Goal: Task Accomplishment & Management: Manage account settings

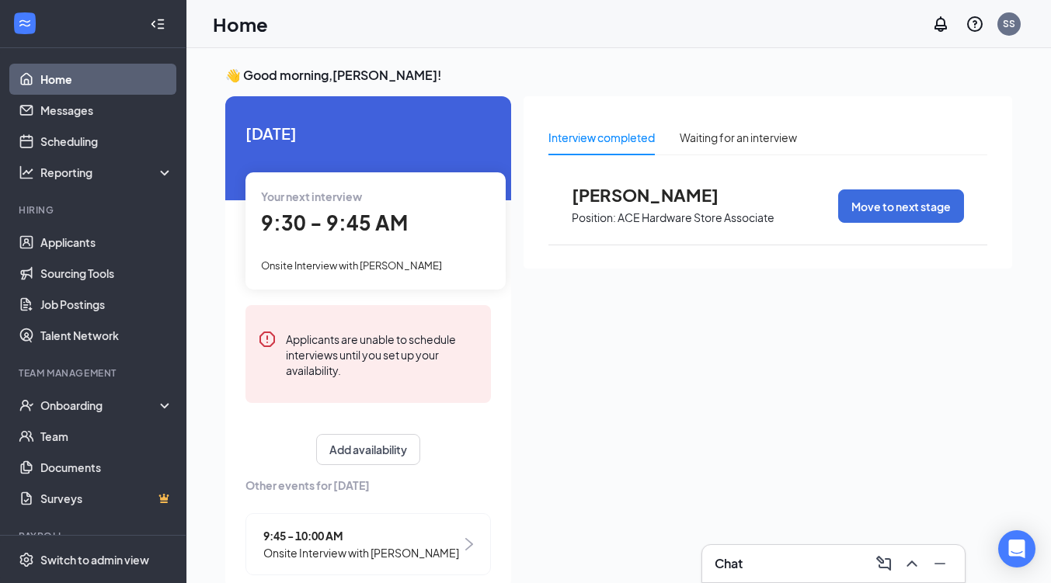
click at [366, 254] on div "Your next interview 9:30 - 9:45 AM Onsite Interview with [PERSON_NAME]" at bounding box center [375, 230] width 260 height 116
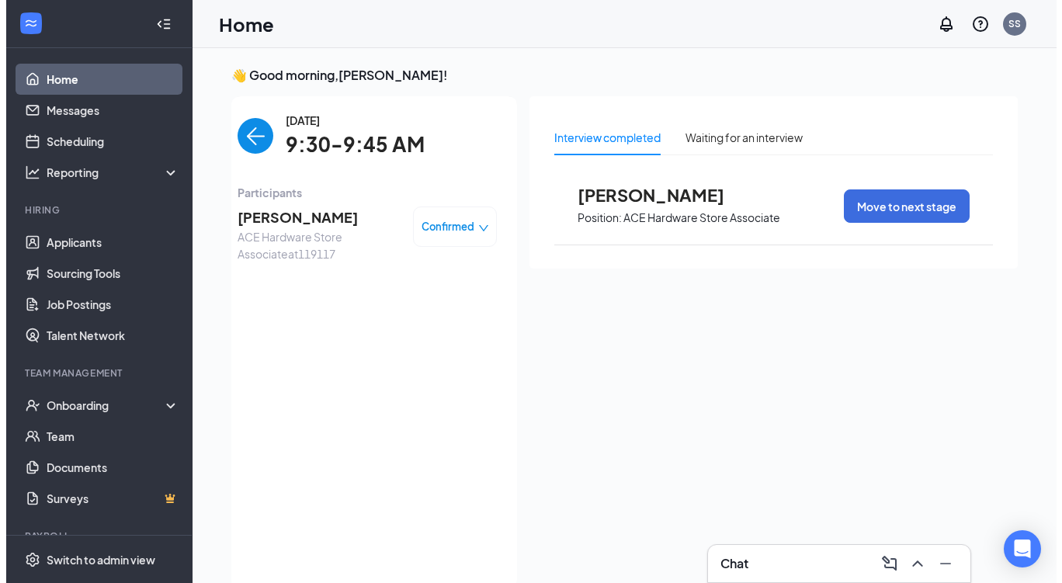
scroll to position [6, 0]
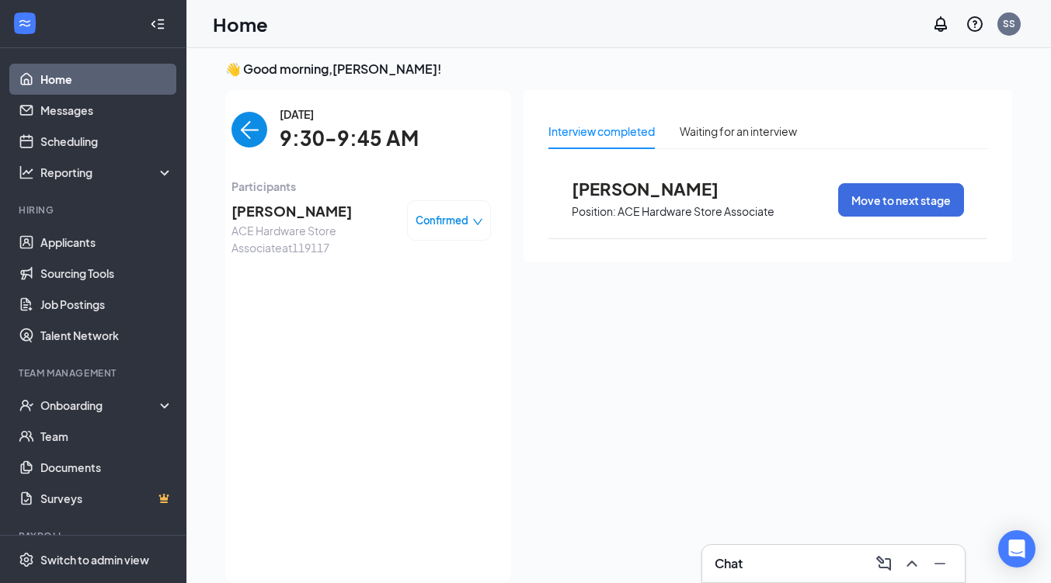
click at [241, 235] on span "ACE Hardware Store Associate at 119117" at bounding box center [312, 239] width 163 height 34
click at [260, 211] on span "[PERSON_NAME]" at bounding box center [312, 211] width 163 height 22
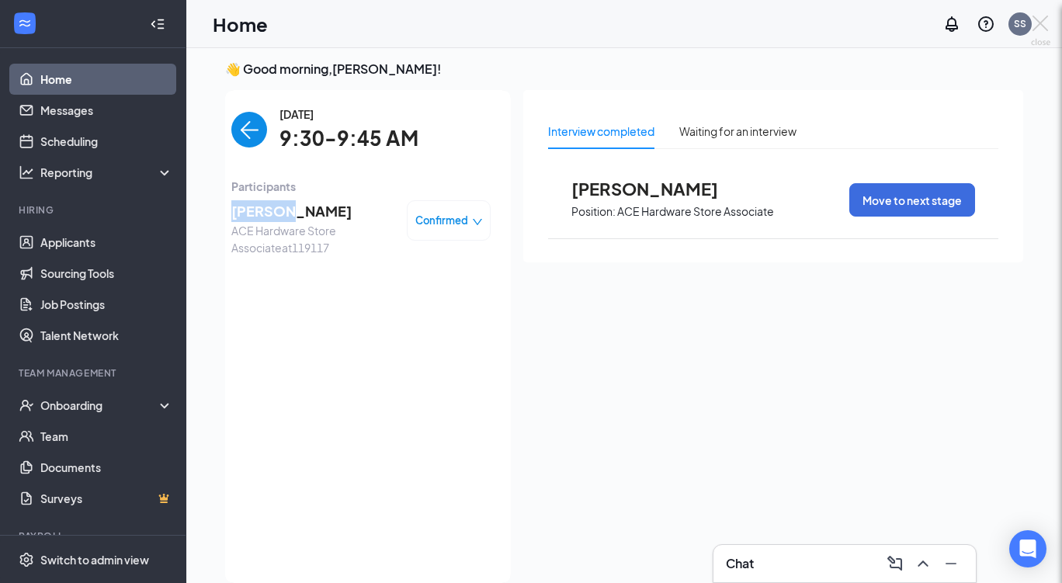
click at [260, 211] on body "Home Messages Scheduling Reporting Hiring Applicants Sourcing Tools Job Posting…" at bounding box center [531, 285] width 1062 height 583
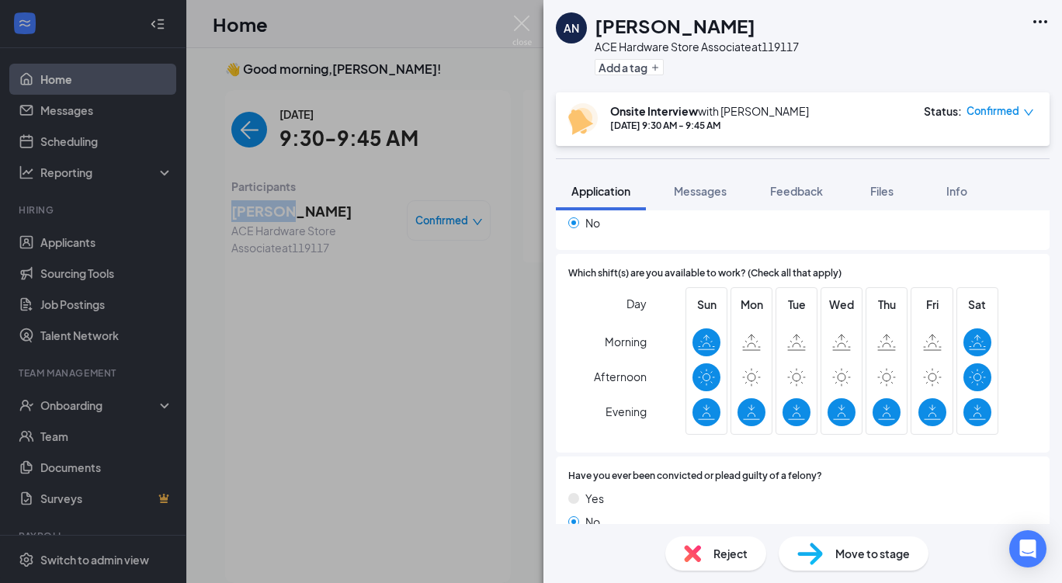
scroll to position [274, 0]
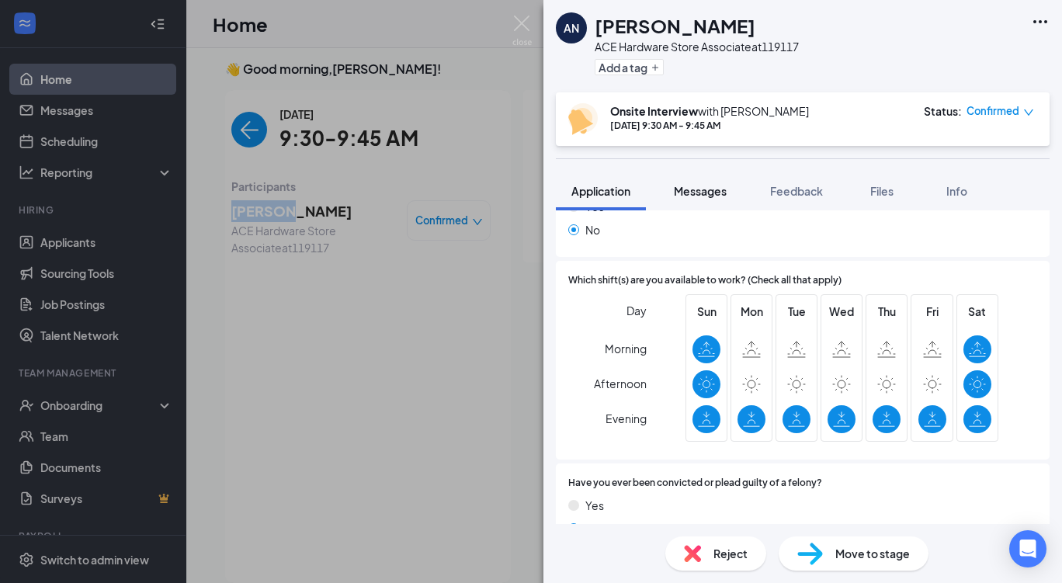
click at [699, 193] on span "Messages" at bounding box center [700, 191] width 53 height 14
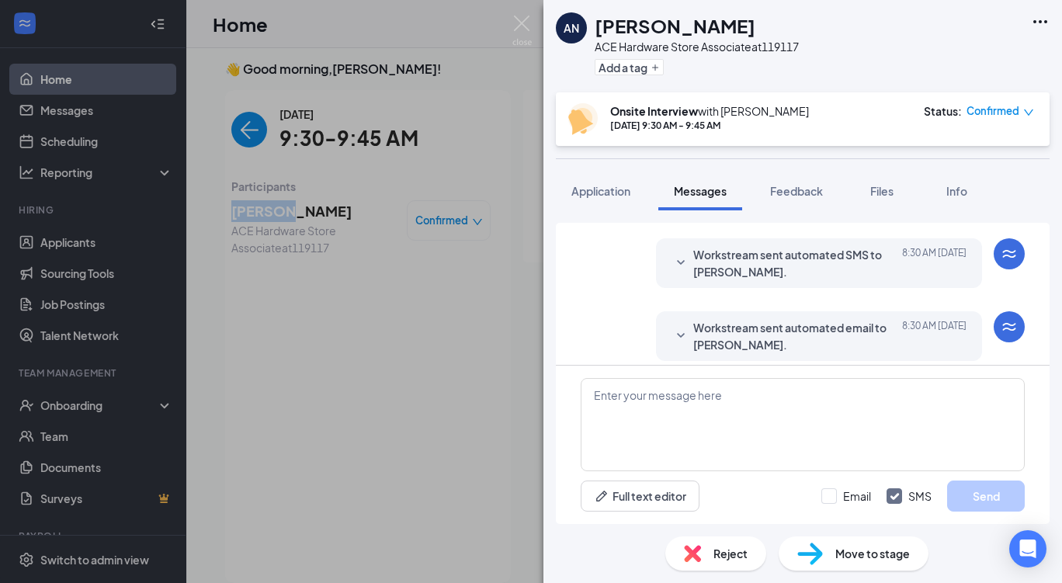
scroll to position [582, 0]
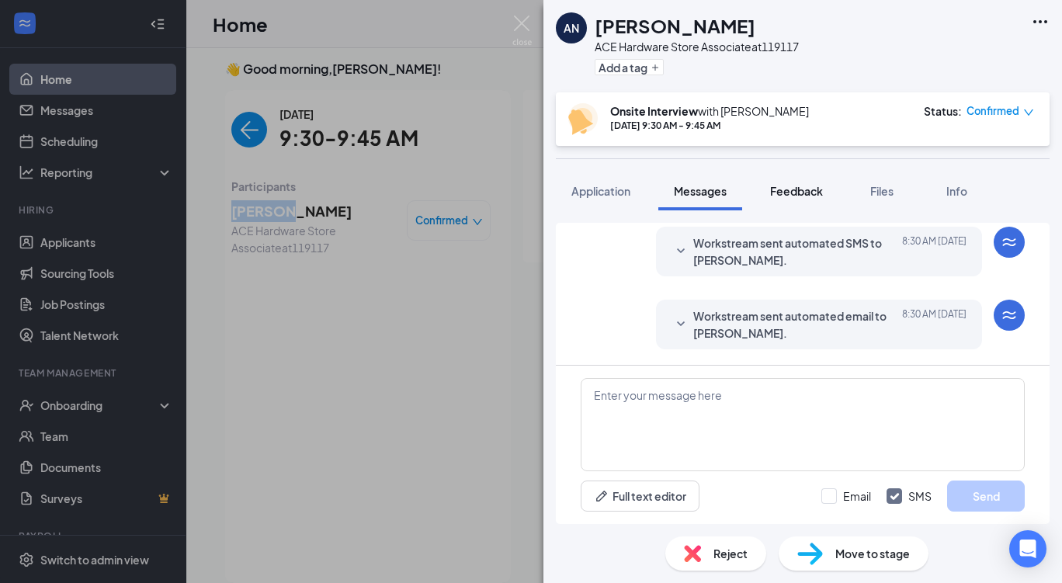
click at [791, 202] on button "Feedback" at bounding box center [797, 191] width 84 height 39
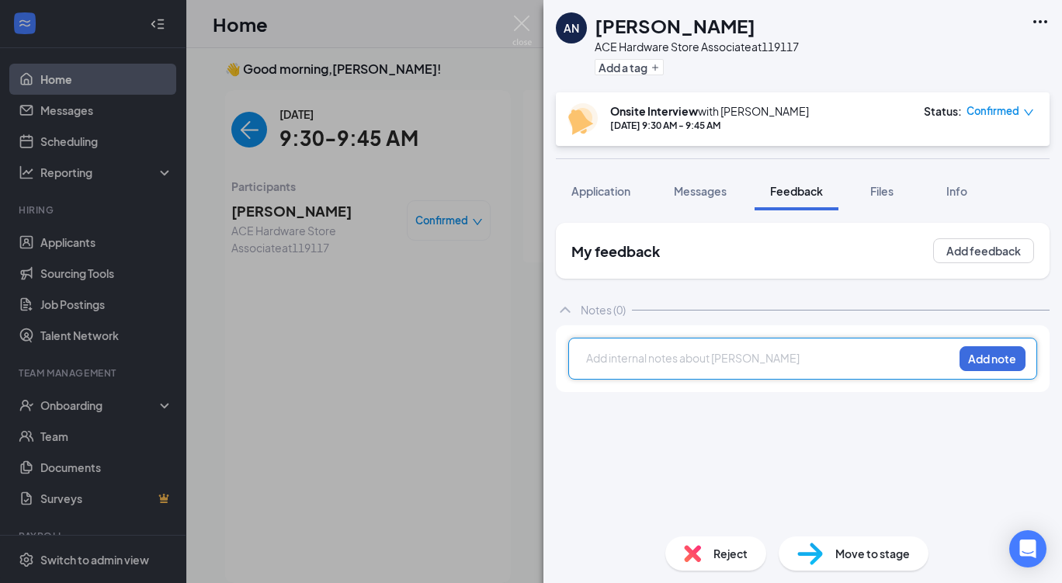
click at [672, 353] on div at bounding box center [770, 358] width 366 height 16
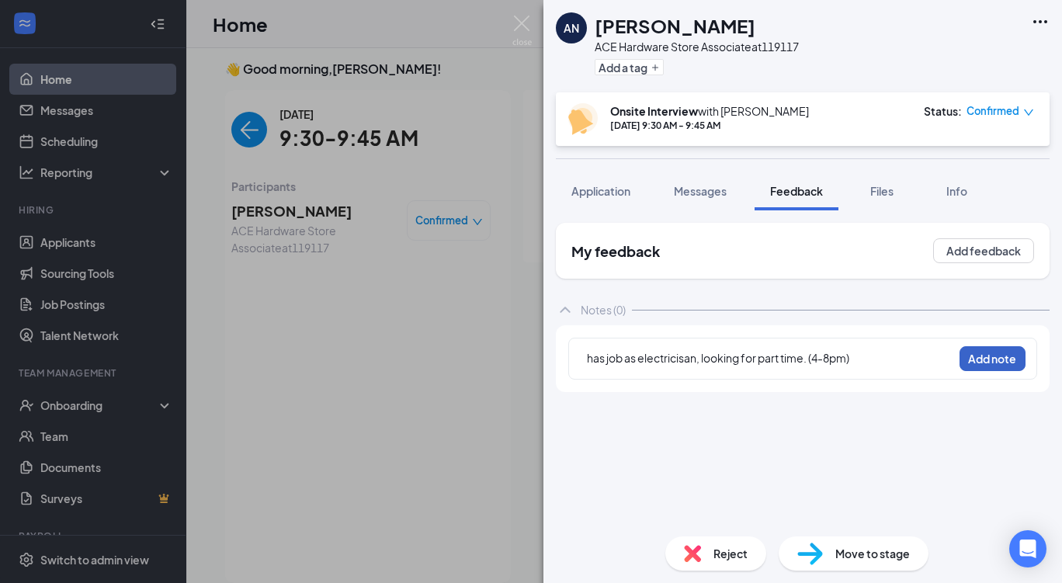
click at [993, 361] on button "Add note" at bounding box center [993, 358] width 66 height 25
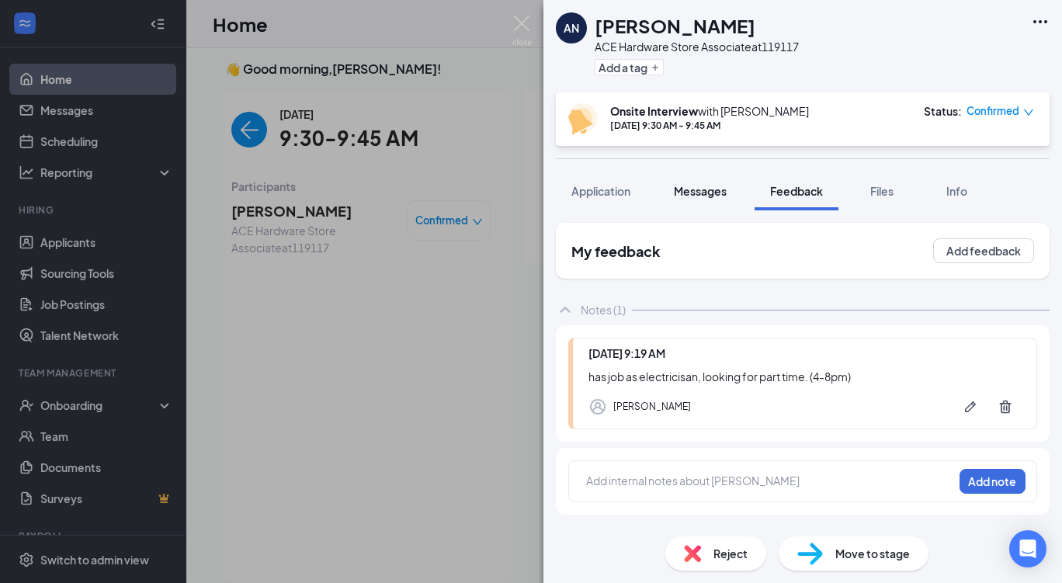
click at [693, 195] on span "Messages" at bounding box center [700, 191] width 53 height 14
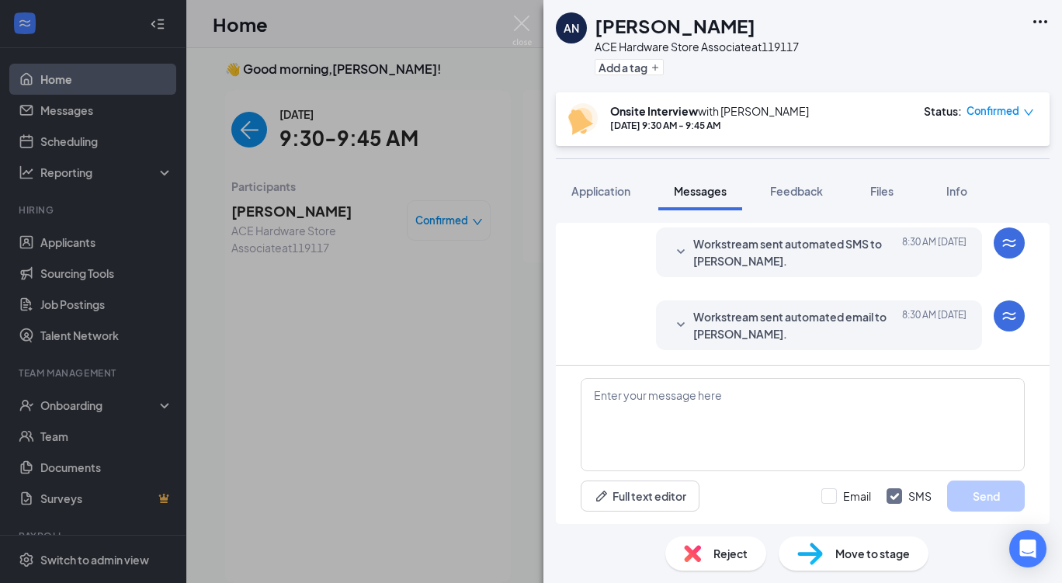
scroll to position [582, 0]
click at [603, 193] on span "Application" at bounding box center [601, 191] width 59 height 14
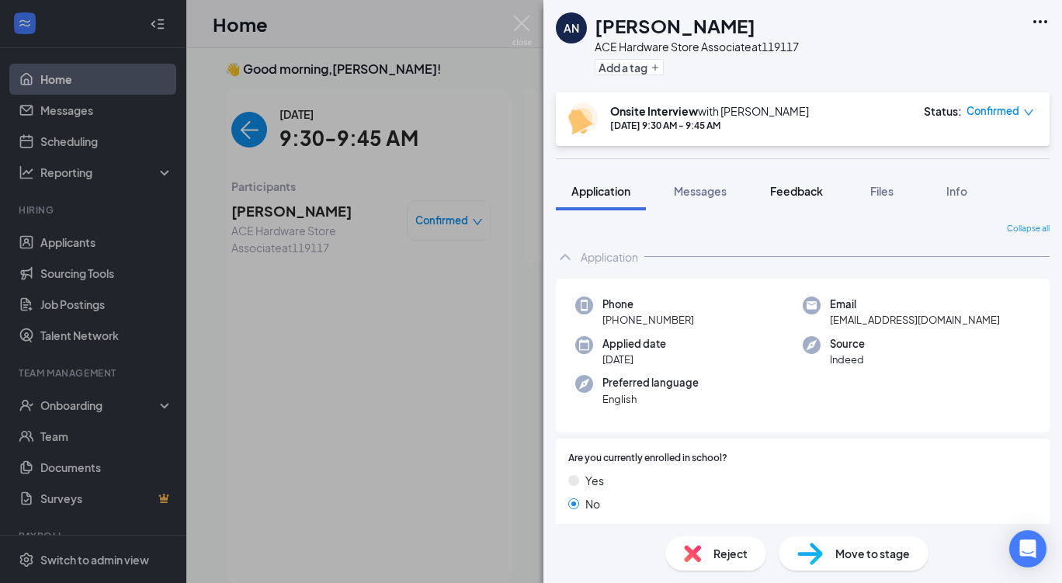
click at [796, 187] on span "Feedback" at bounding box center [796, 191] width 53 height 14
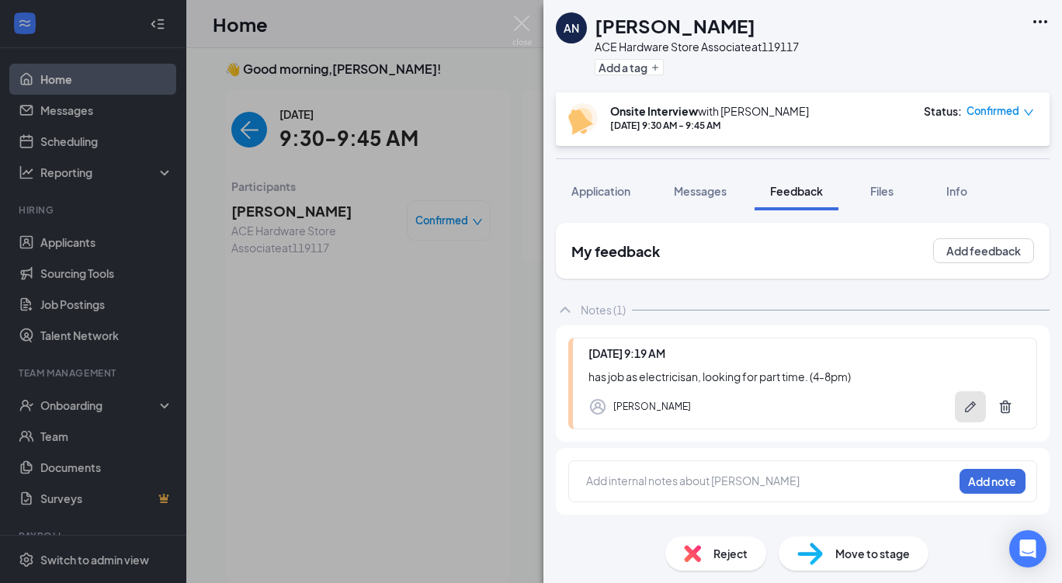
click at [968, 409] on icon "Pen" at bounding box center [971, 407] width 16 height 16
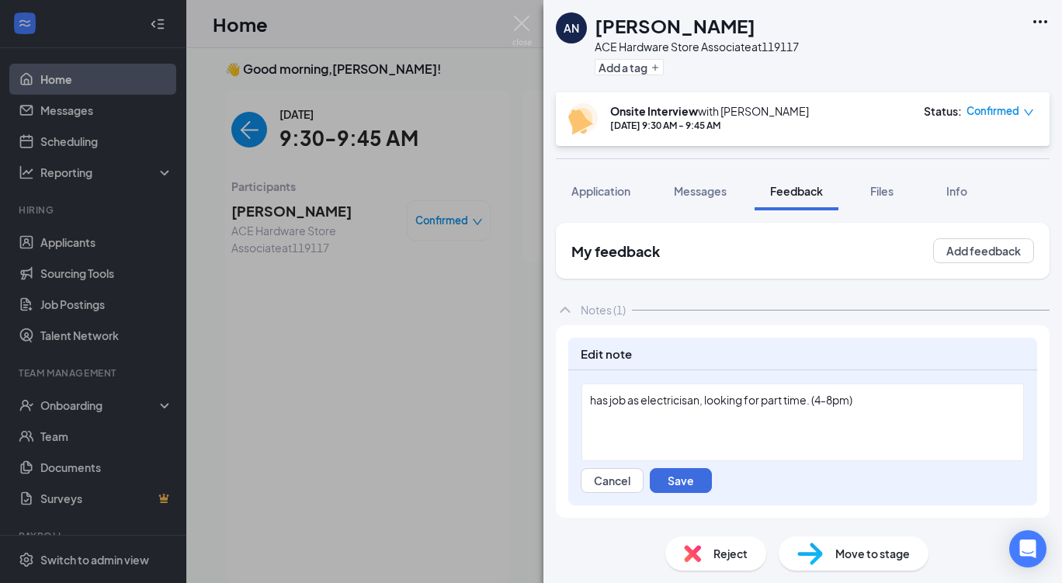
click at [892, 403] on div "has job as electricisan, looking for part time. (4-8pm)" at bounding box center [803, 400] width 426 height 16
click at [859, 400] on span "has job as electricisan, looking for part time. (4-8pm) open on weekends" at bounding box center [771, 400] width 362 height 14
click at [681, 478] on button "Save" at bounding box center [681, 480] width 62 height 25
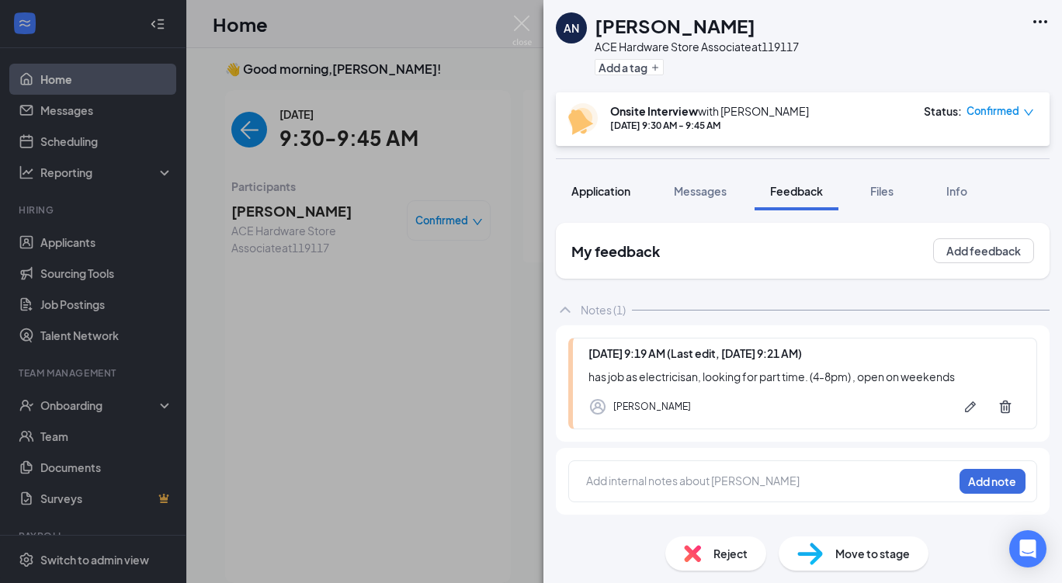
click at [594, 193] on span "Application" at bounding box center [601, 191] width 59 height 14
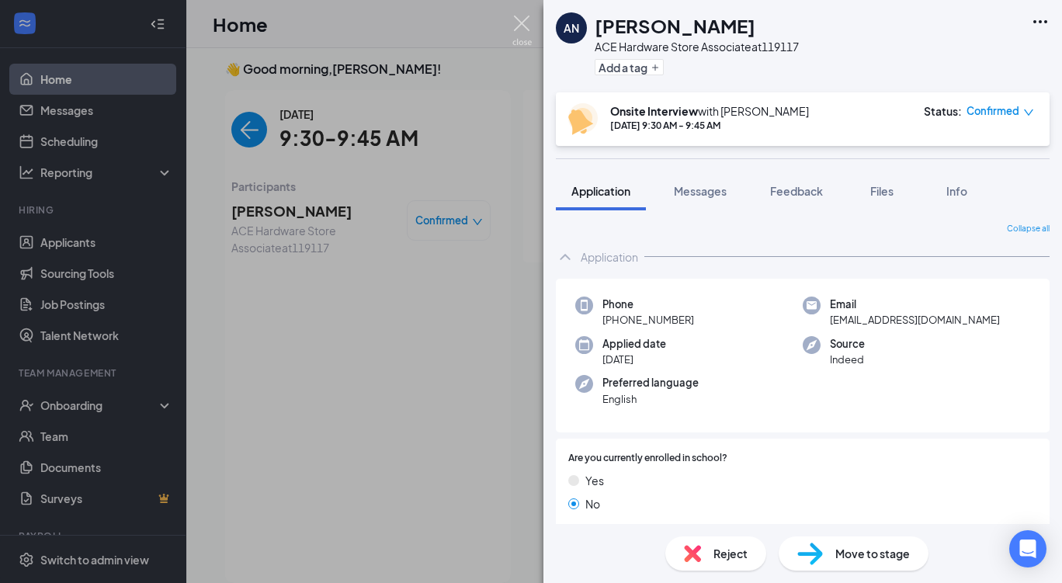
click at [514, 26] on img at bounding box center [522, 31] width 19 height 30
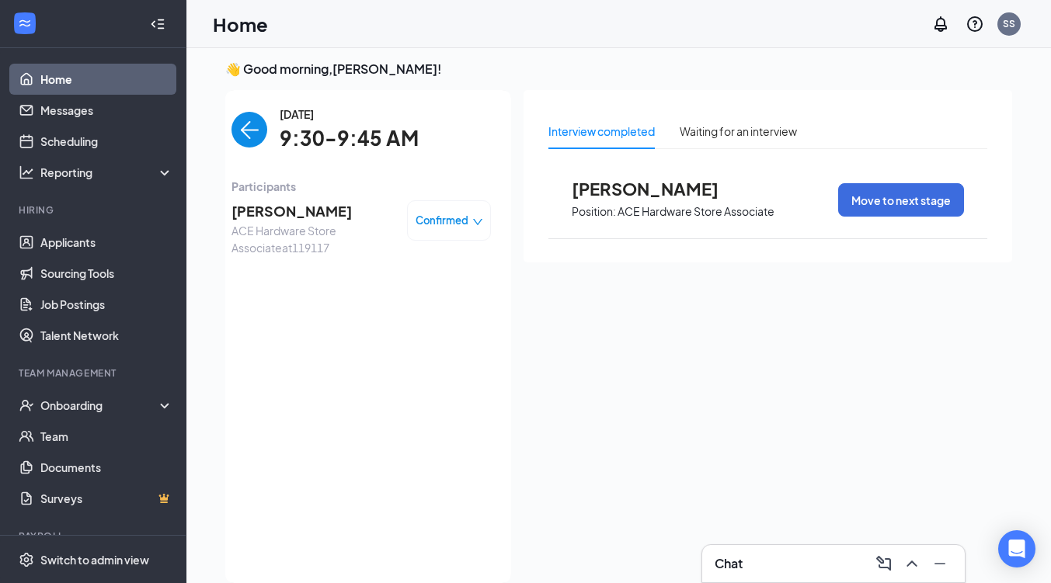
click at [248, 140] on img "back-button" at bounding box center [249, 130] width 36 height 36
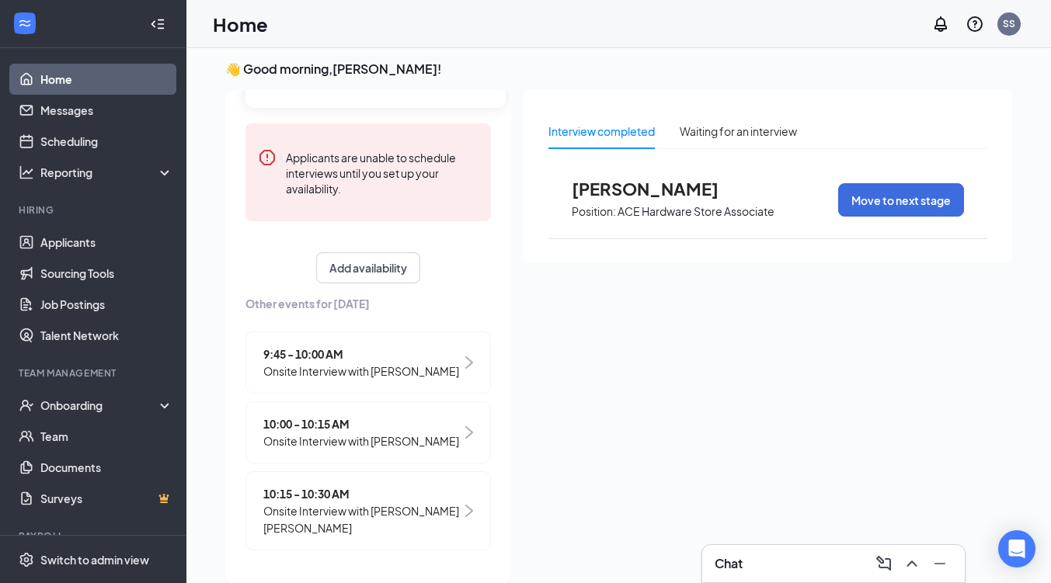
scroll to position [209, 0]
click at [354, 252] on button "Add availability" at bounding box center [368, 267] width 104 height 31
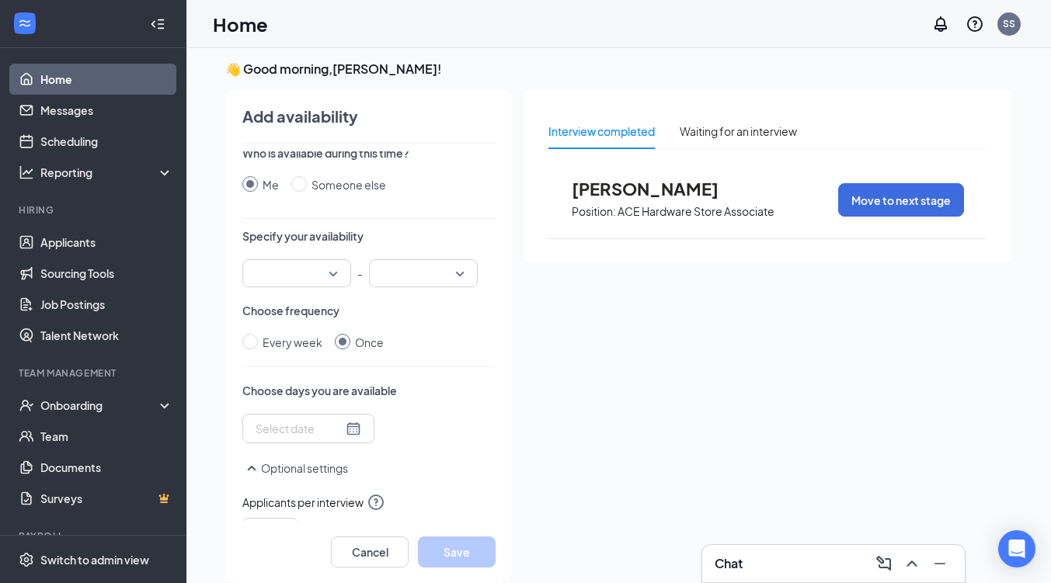
scroll to position [0, 0]
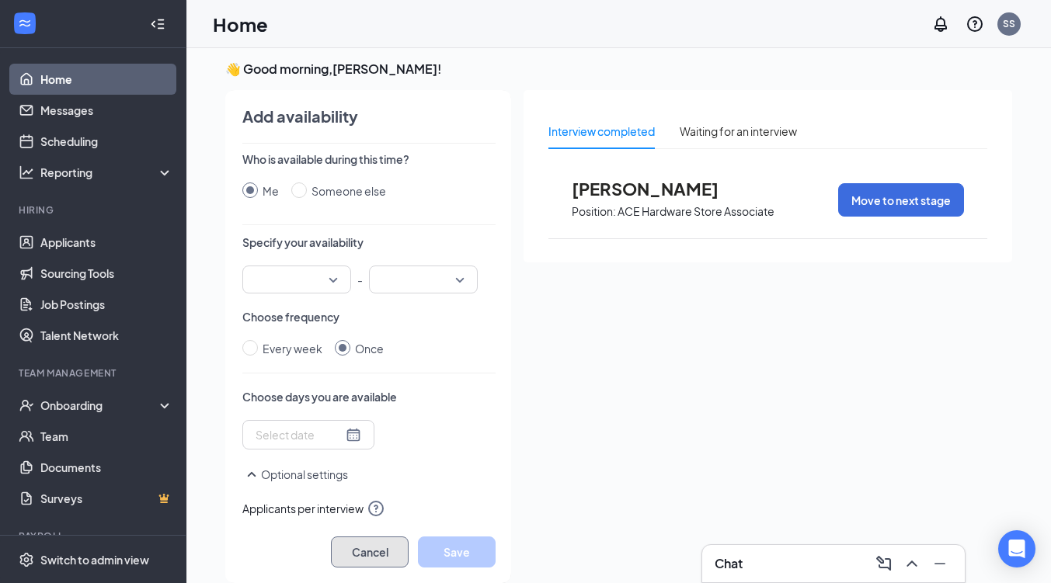
click at [339, 558] on button "Cancel" at bounding box center [370, 552] width 78 height 31
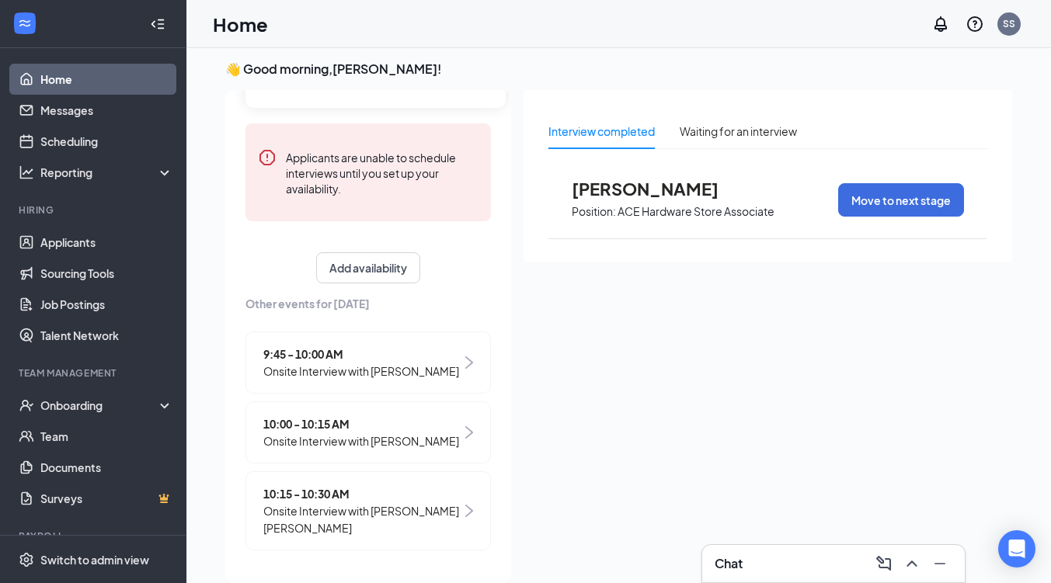
scroll to position [209, 0]
